Goal: Task Accomplishment & Management: Manage account settings

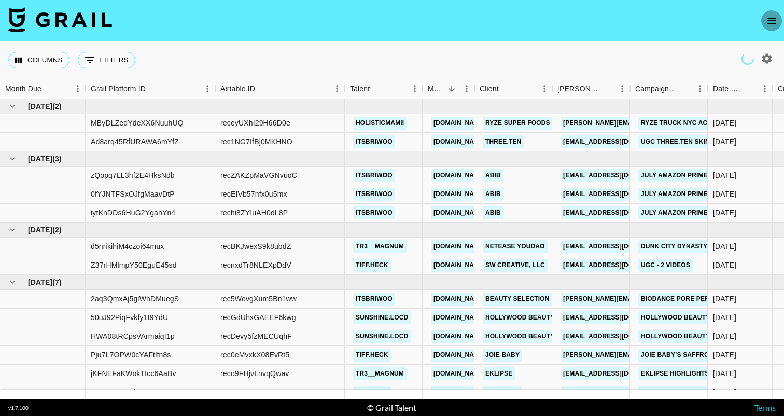
click at [764, 20] on button "open drawer" at bounding box center [771, 20] width 21 height 21
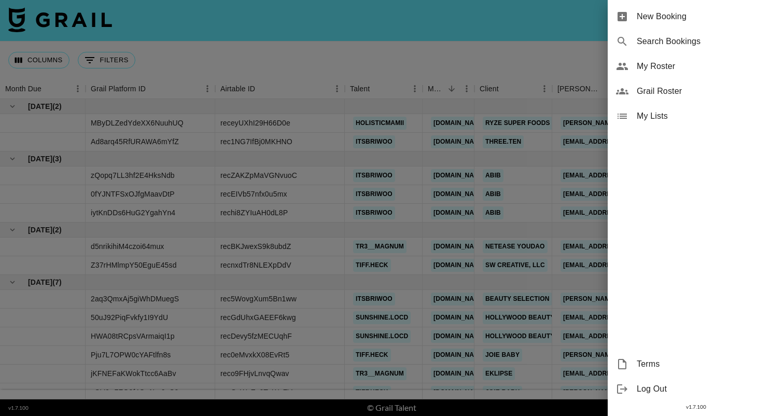
click at [668, 63] on span "My Roster" at bounding box center [705, 66] width 139 height 12
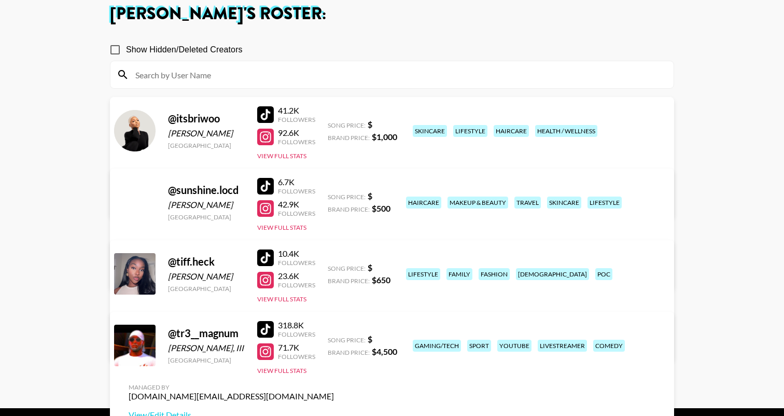
scroll to position [68, 0]
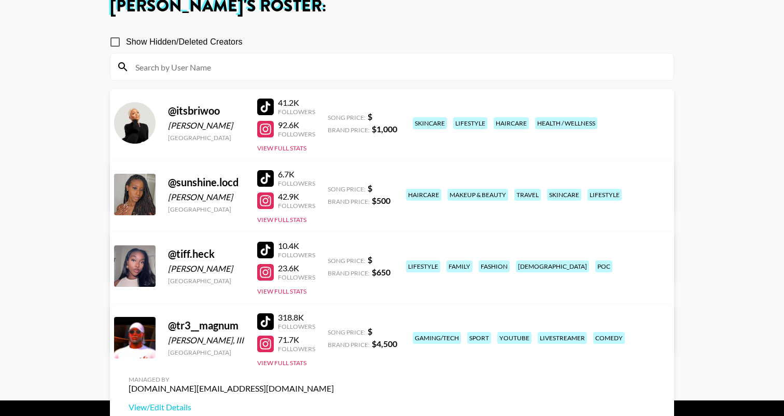
click at [300, 144] on div "41.2K Followers 92.6K Followers View Full Stats" at bounding box center [286, 122] width 58 height 59
click at [297, 152] on div "@ itsbriwoo Bria Forney United States 41.2K Followers 92.6K Followers View Full…" at bounding box center [392, 149] width 564 height 121
click at [297, 148] on button "View Full Stats" at bounding box center [281, 148] width 49 height 8
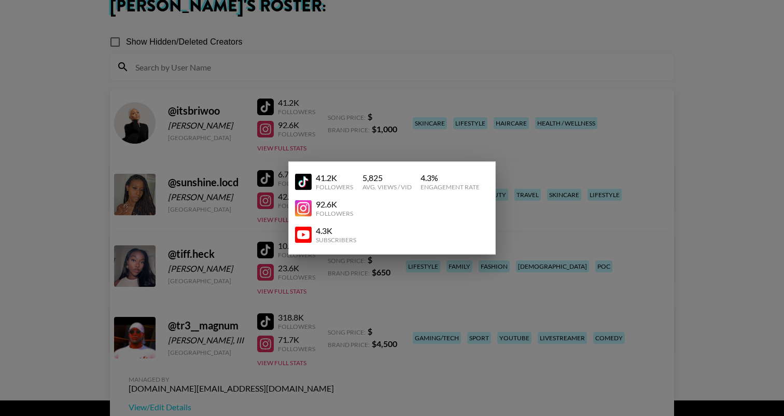
click at [390, 141] on div at bounding box center [392, 208] width 784 height 416
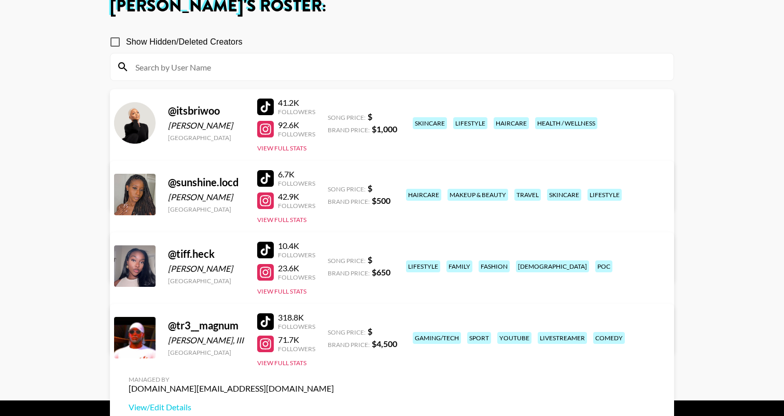
click at [334, 187] on link "View/Edit Details" at bounding box center [231, 192] width 205 height 10
click at [300, 359] on button "View Full Stats" at bounding box center [281, 363] width 49 height 8
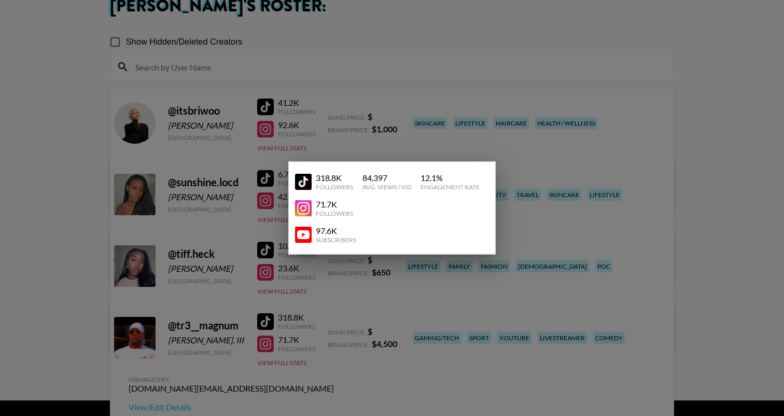
click at [693, 235] on div at bounding box center [392, 208] width 784 height 416
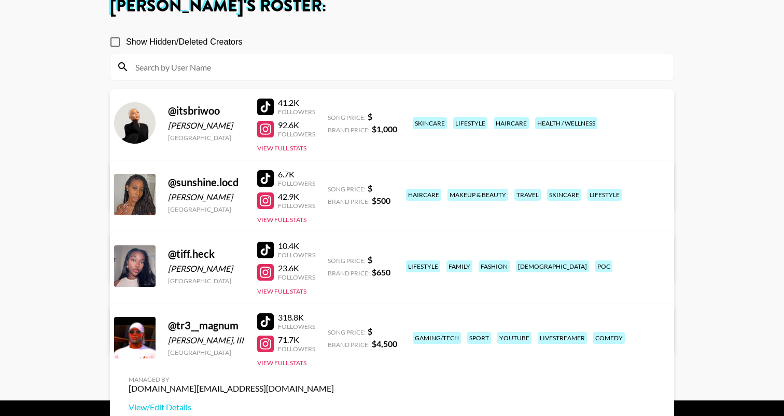
click at [295, 356] on div "318.8K Followers 71.7K Followers View Full Stats" at bounding box center [286, 337] width 58 height 59
click at [334, 402] on link "View/Edit Details" at bounding box center [231, 407] width 205 height 10
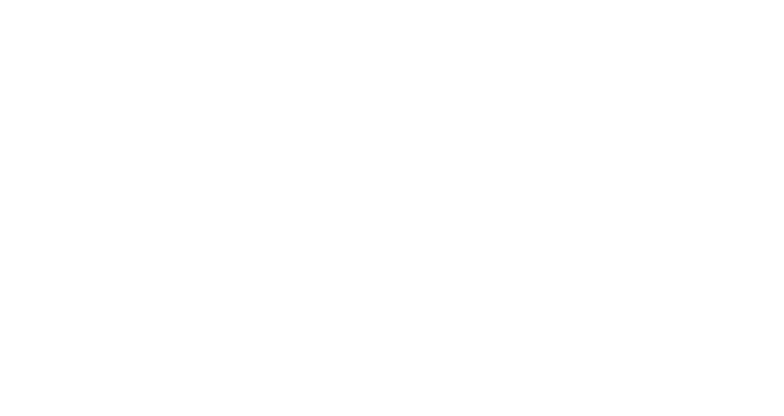
select select "USD"
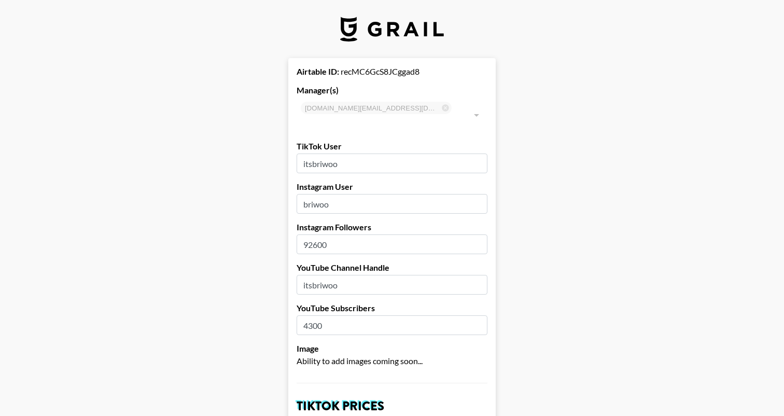
type input "[GEOGRAPHIC_DATA]"
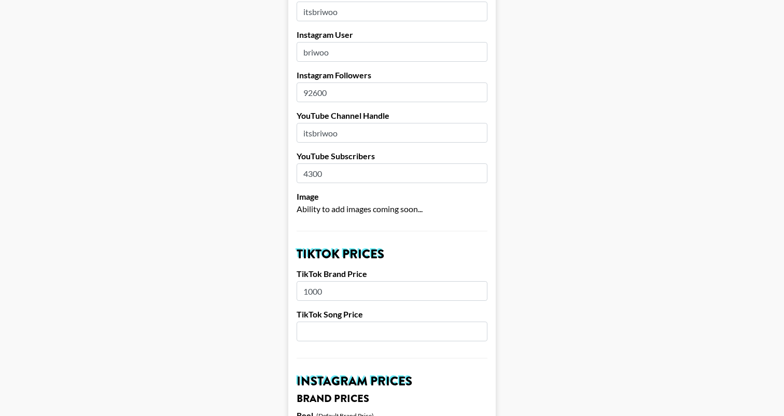
scroll to position [159, 0]
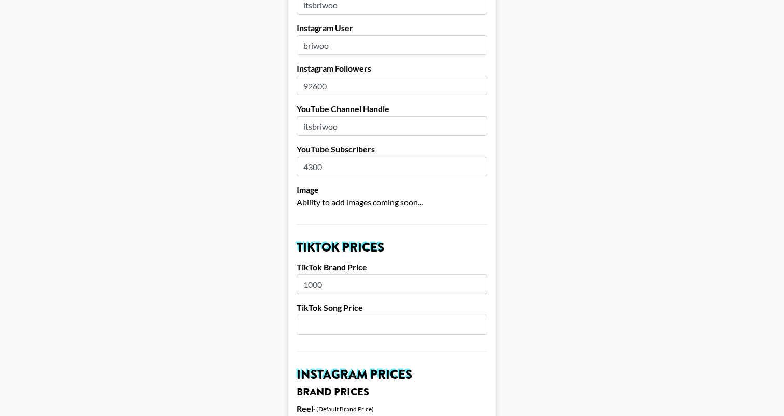
click at [316, 76] on input "92600" at bounding box center [391, 86] width 191 height 20
click at [317, 76] on input "92600" at bounding box center [391, 86] width 191 height 20
type input "93000"
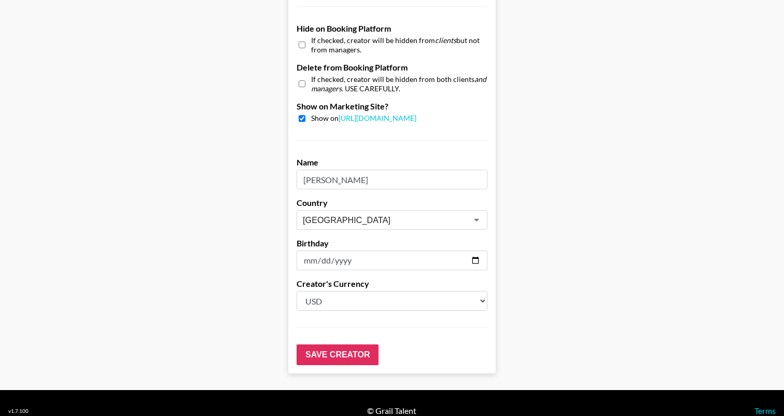
scroll to position [989, 0]
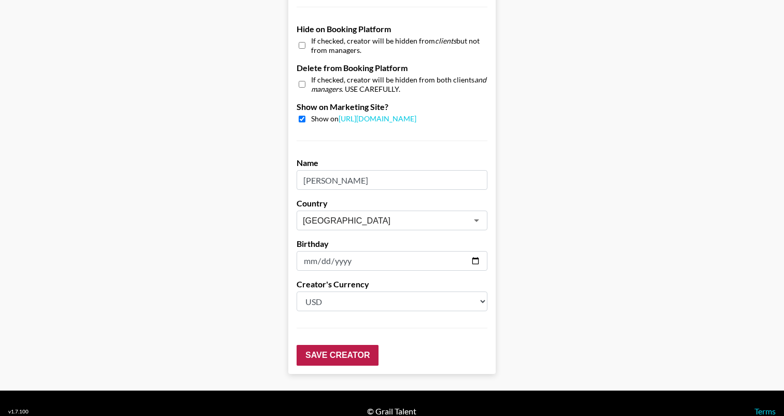
click at [338, 345] on input "Save Creator" at bounding box center [337, 355] width 82 height 21
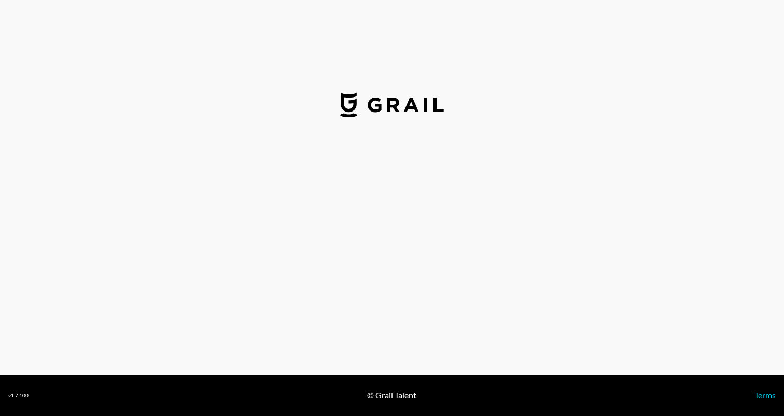
select select "USD"
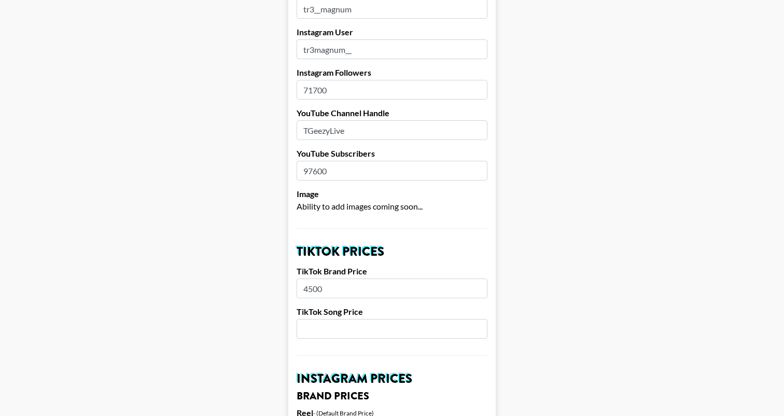
scroll to position [136, 0]
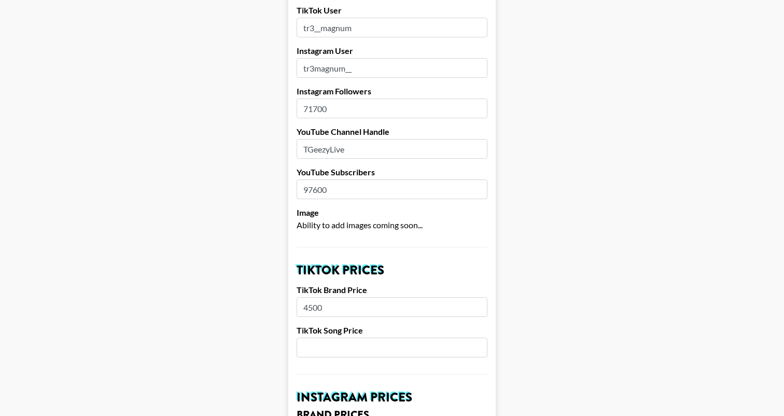
click at [319, 179] on input "97600" at bounding box center [391, 189] width 191 height 20
type input "116000"
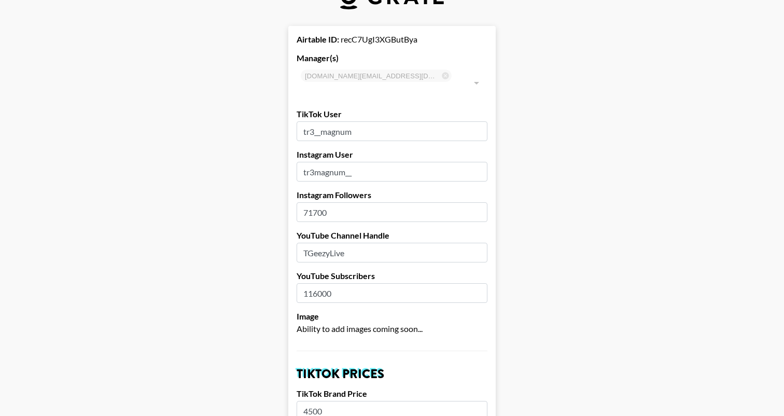
scroll to position [24, 0]
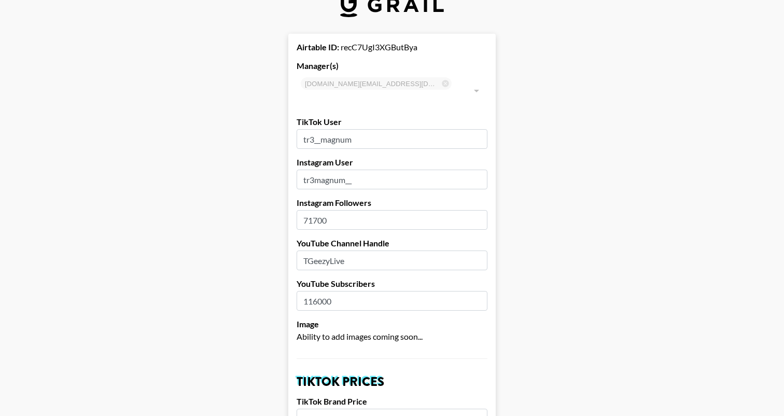
click at [334, 210] on input "71700" at bounding box center [391, 220] width 191 height 20
type input "92122"
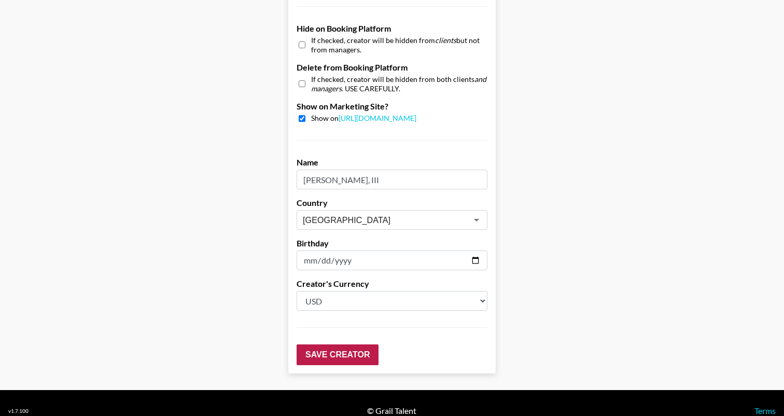
click at [346, 344] on input "Save Creator" at bounding box center [337, 354] width 82 height 21
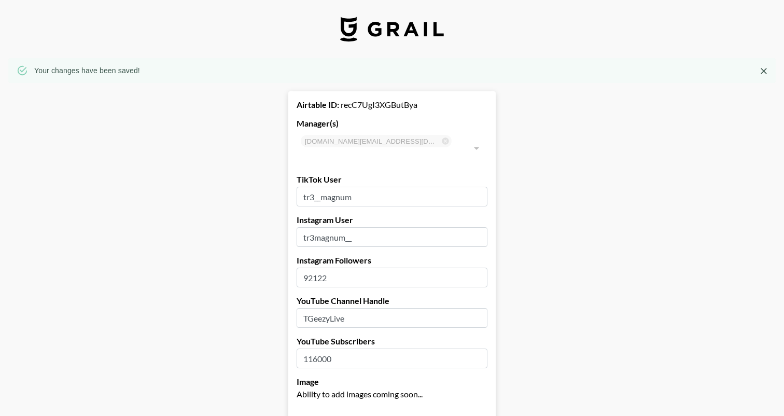
scroll to position [0, 0]
click at [766, 70] on icon "Close" at bounding box center [763, 71] width 10 height 10
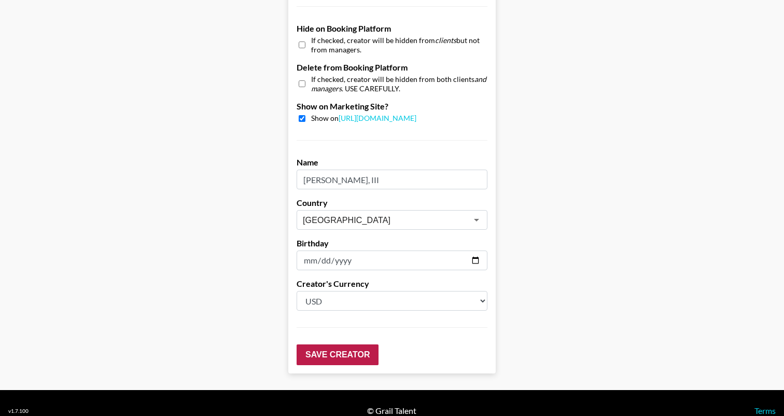
scroll to position [989, 0]
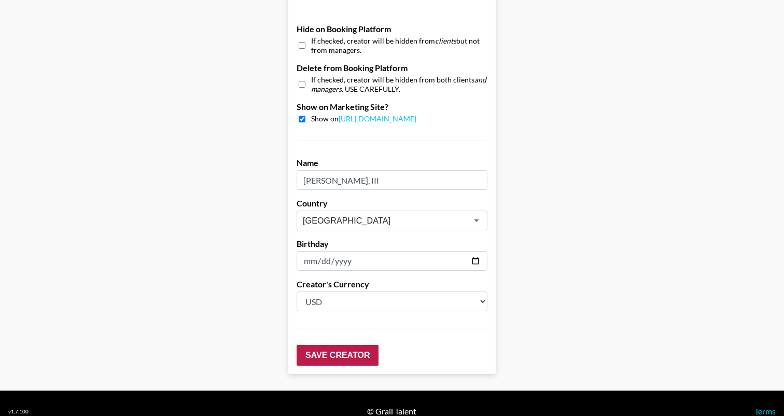
click at [345, 345] on input "Save Creator" at bounding box center [337, 355] width 82 height 21
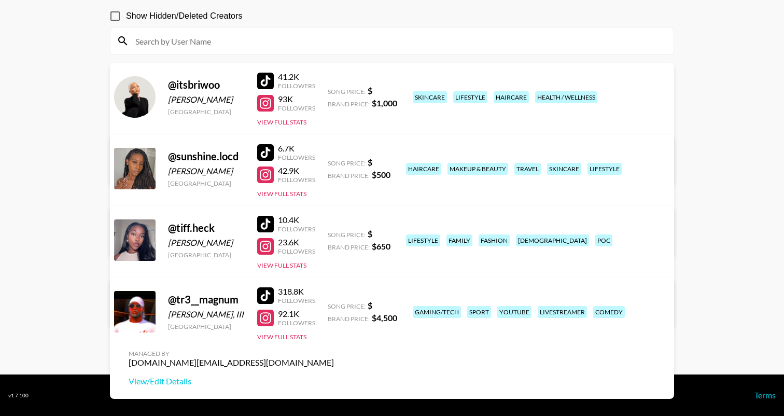
scroll to position [94, 0]
click at [305, 337] on button "View Full Stats" at bounding box center [281, 337] width 49 height 8
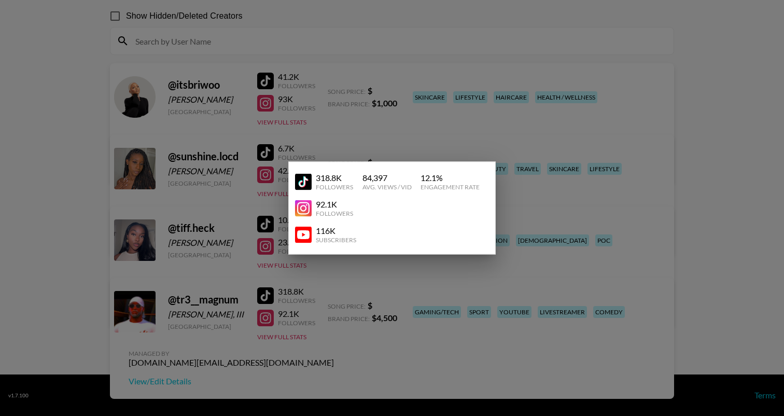
click at [618, 244] on div at bounding box center [392, 208] width 784 height 416
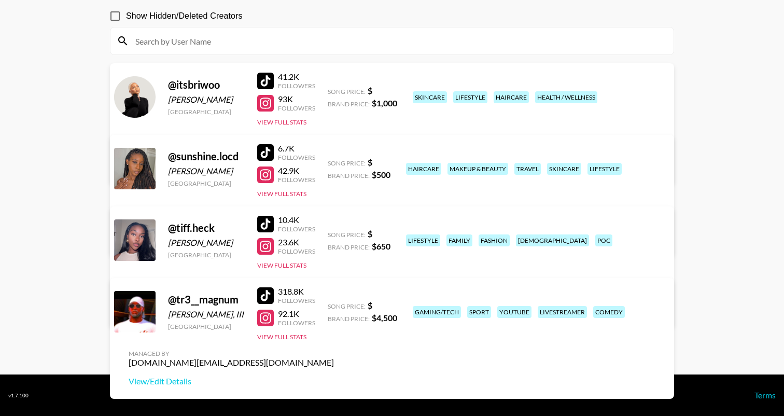
click at [295, 260] on div "10.4K Followers 23.6K Followers View Full Stats" at bounding box center [286, 239] width 58 height 59
click at [295, 264] on button "View Full Stats" at bounding box center [281, 265] width 49 height 8
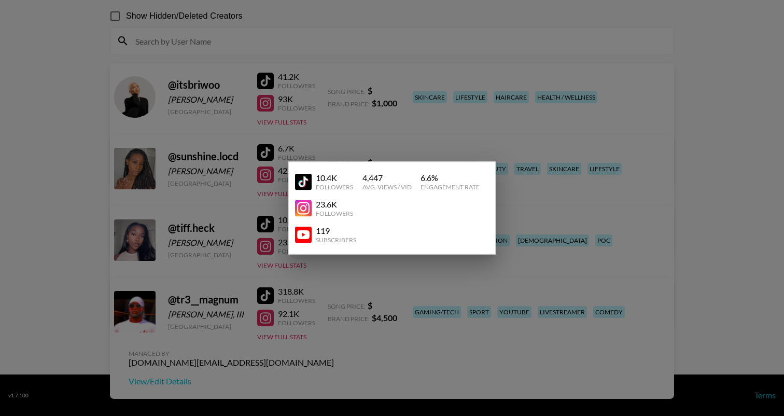
click at [589, 228] on div at bounding box center [392, 208] width 784 height 416
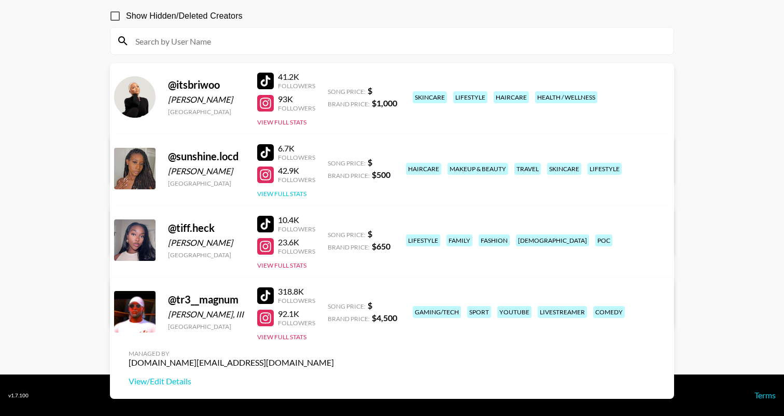
click at [305, 193] on button "View Full Stats" at bounding box center [281, 194] width 49 height 8
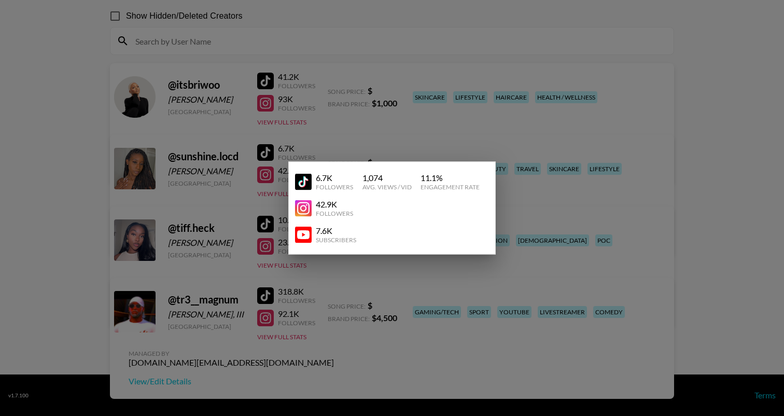
click at [590, 205] on div at bounding box center [392, 208] width 784 height 416
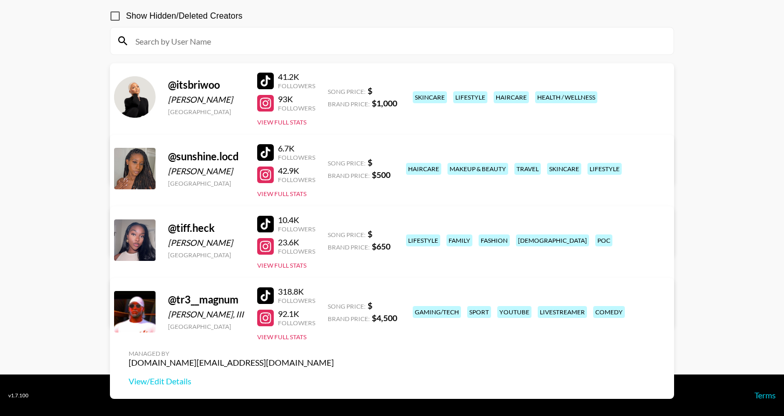
click at [294, 118] on div "41.2K Followers 93K Followers View Full Stats" at bounding box center [286, 96] width 58 height 59
click at [266, 123] on button "View Full Stats" at bounding box center [281, 122] width 49 height 8
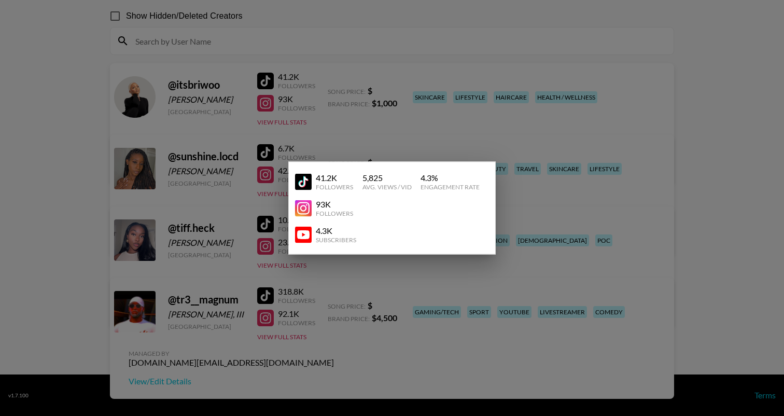
click at [577, 172] on div at bounding box center [392, 208] width 784 height 416
